Goal: Information Seeking & Learning: Understand process/instructions

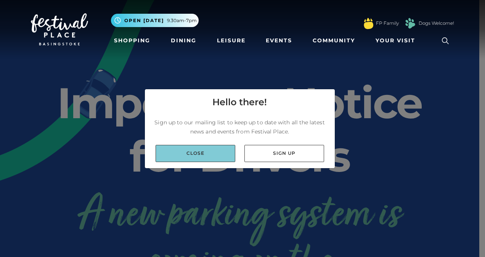
click at [209, 153] on link "Close" at bounding box center [195, 153] width 80 height 17
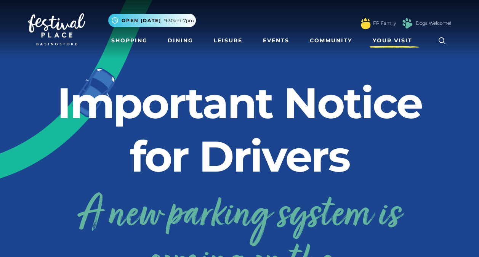
click at [396, 46] on link "Your Visit" at bounding box center [395, 41] width 50 height 14
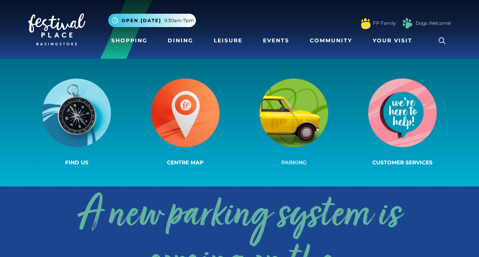
click at [300, 155] on link "Parking" at bounding box center [294, 122] width 109 height 91
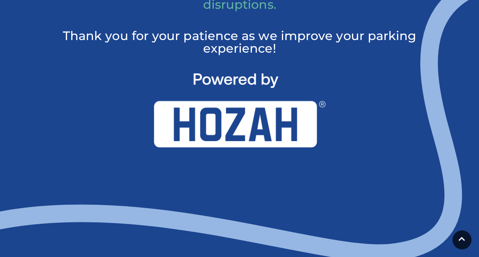
scroll to position [682, 0]
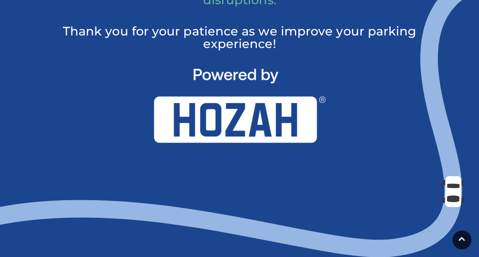
click at [264, 122] on img at bounding box center [239, 106] width 171 height 74
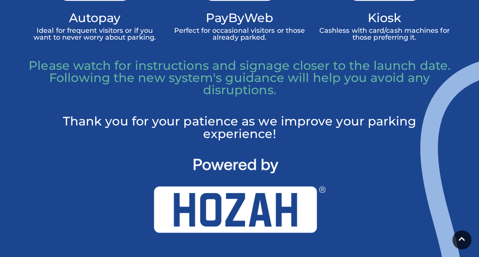
scroll to position [595, 0]
